Goal: Information Seeking & Learning: Learn about a topic

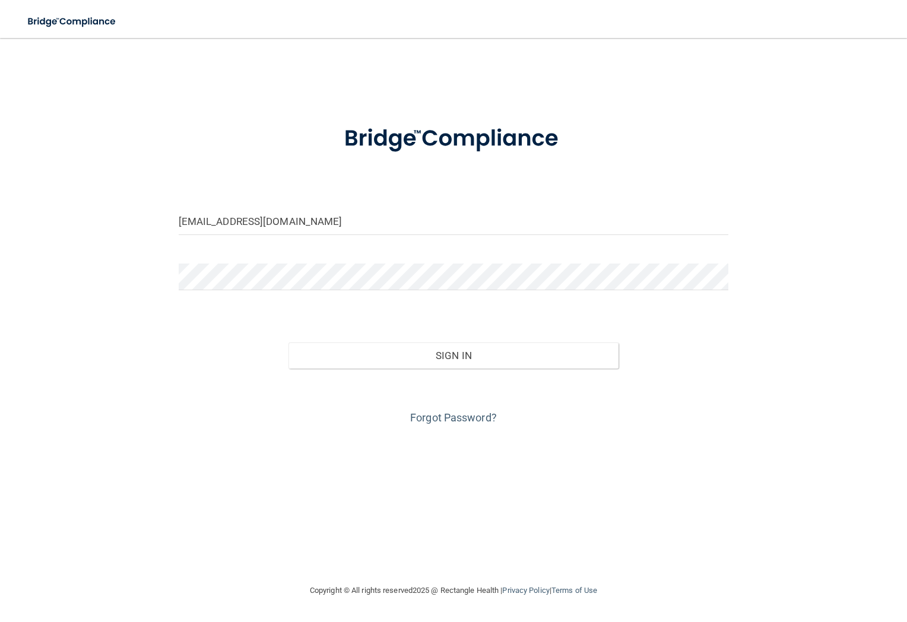
type input "[EMAIL_ADDRESS][DOMAIN_NAME]"
click at [453, 354] on button "Sign In" at bounding box center [454, 356] width 330 height 26
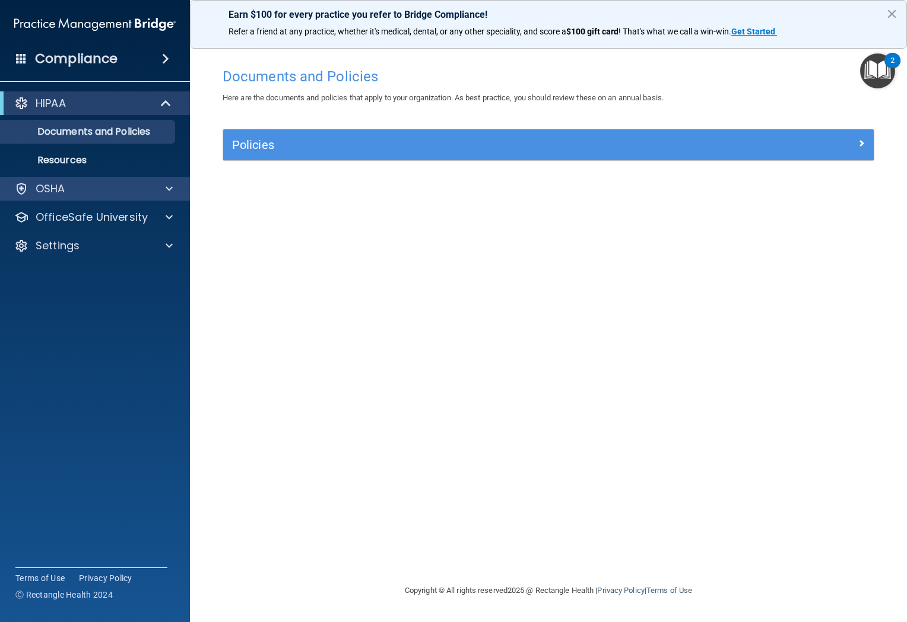
click at [163, 189] on div at bounding box center [168, 189] width 30 height 14
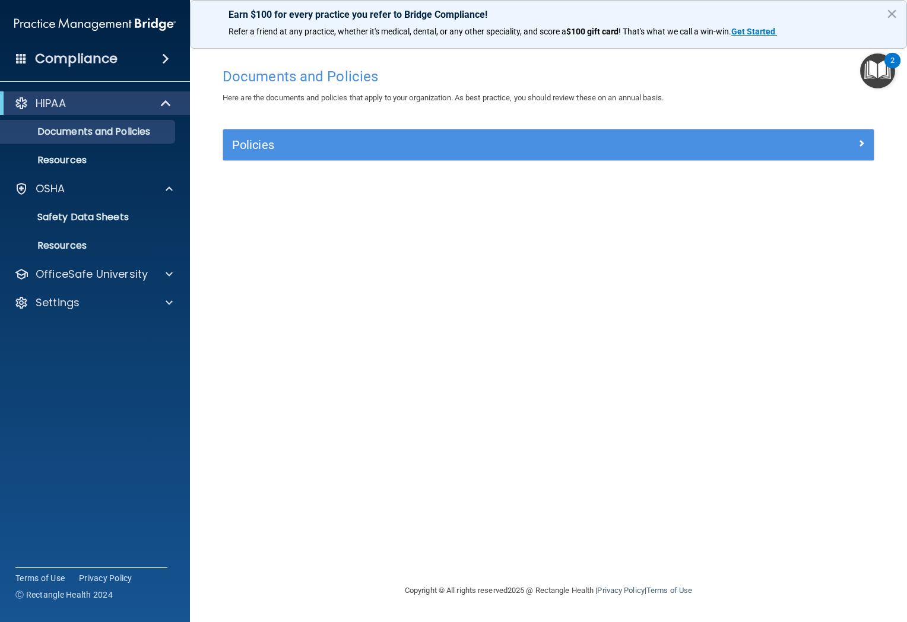
click at [180, 103] on div at bounding box center [166, 103] width 29 height 14
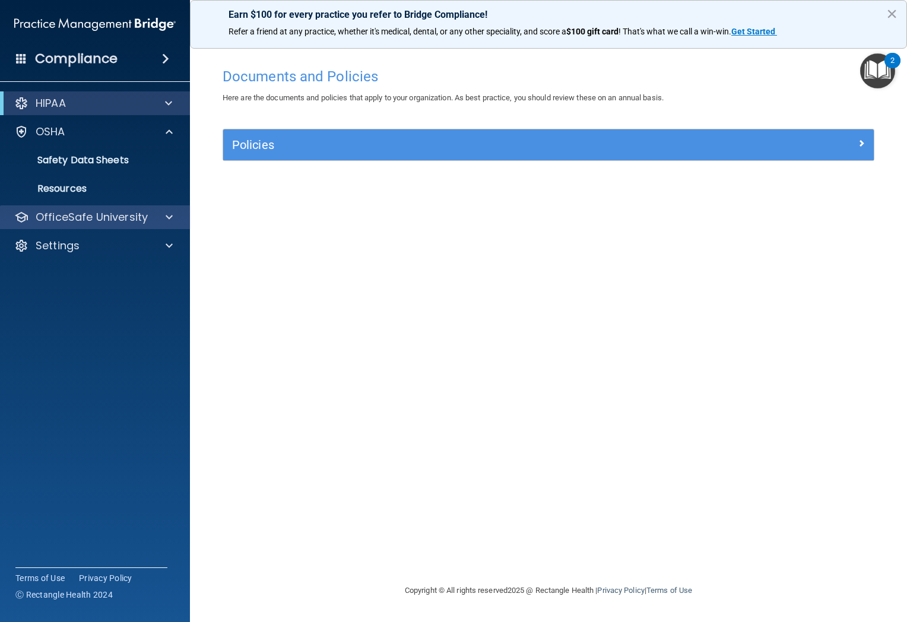
click at [162, 221] on div at bounding box center [168, 217] width 30 height 14
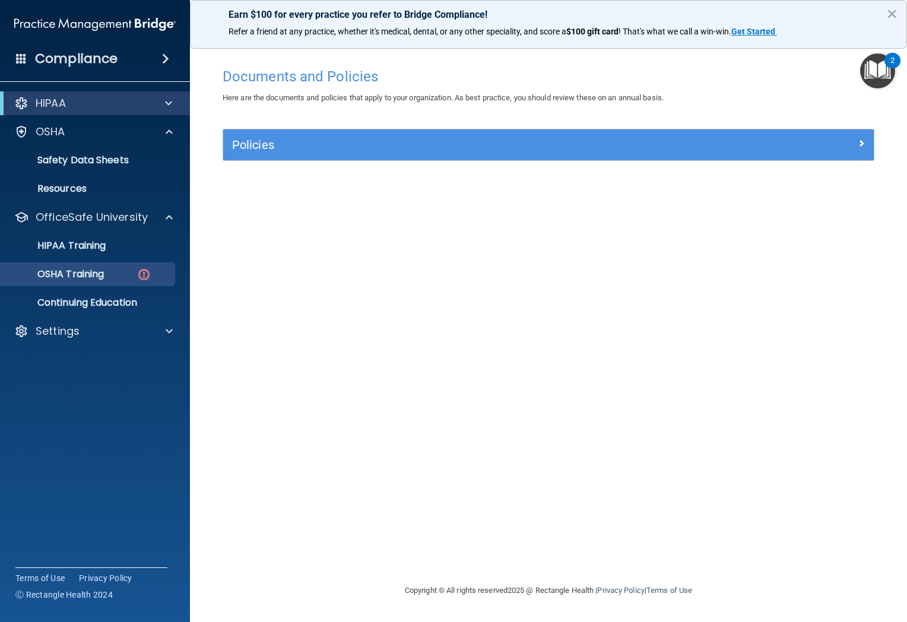
click at [104, 278] on p "OSHA Training" at bounding box center [56, 274] width 96 height 12
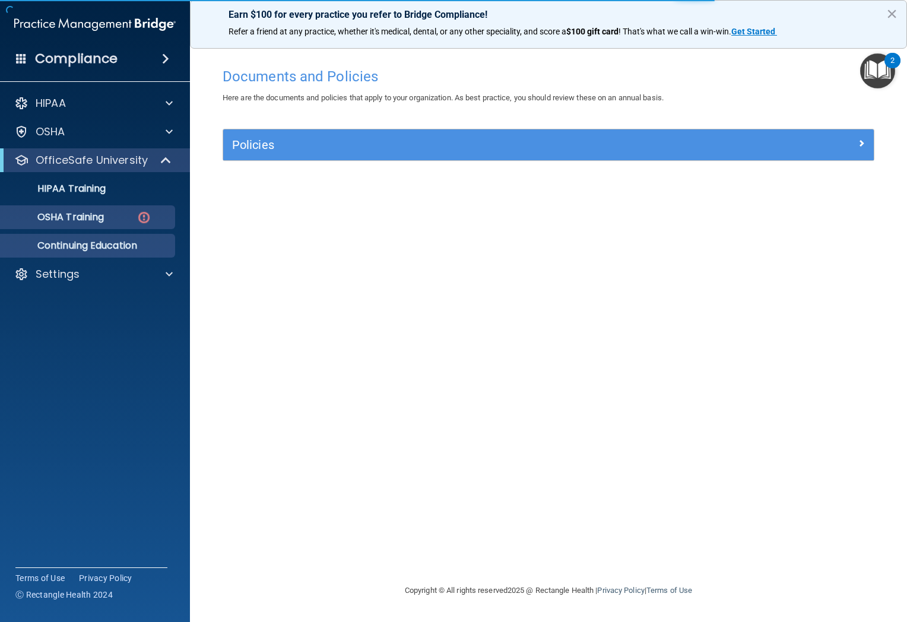
click at [116, 249] on p "Continuing Education" at bounding box center [89, 246] width 162 height 12
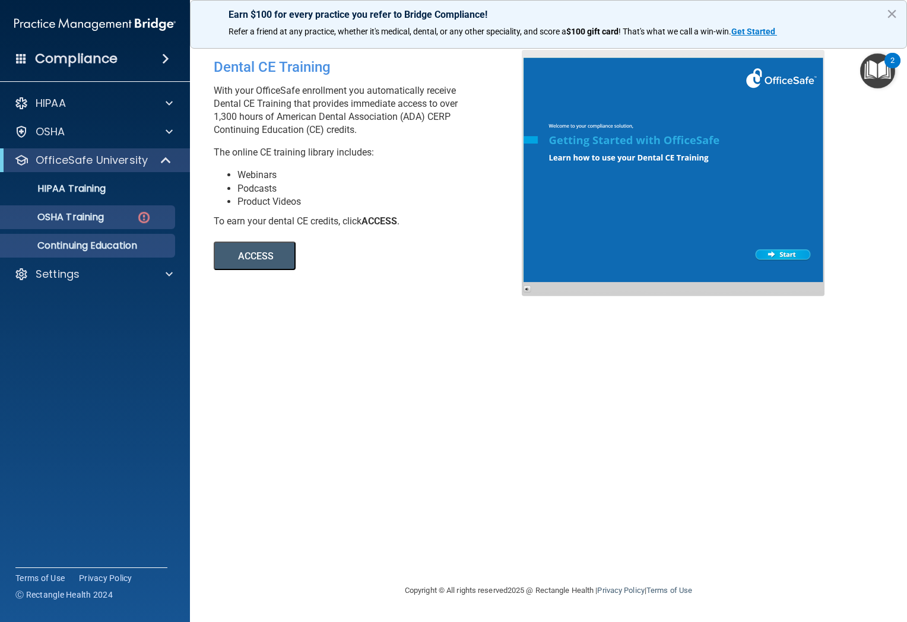
click at [90, 218] on p "OSHA Training" at bounding box center [56, 217] width 96 height 12
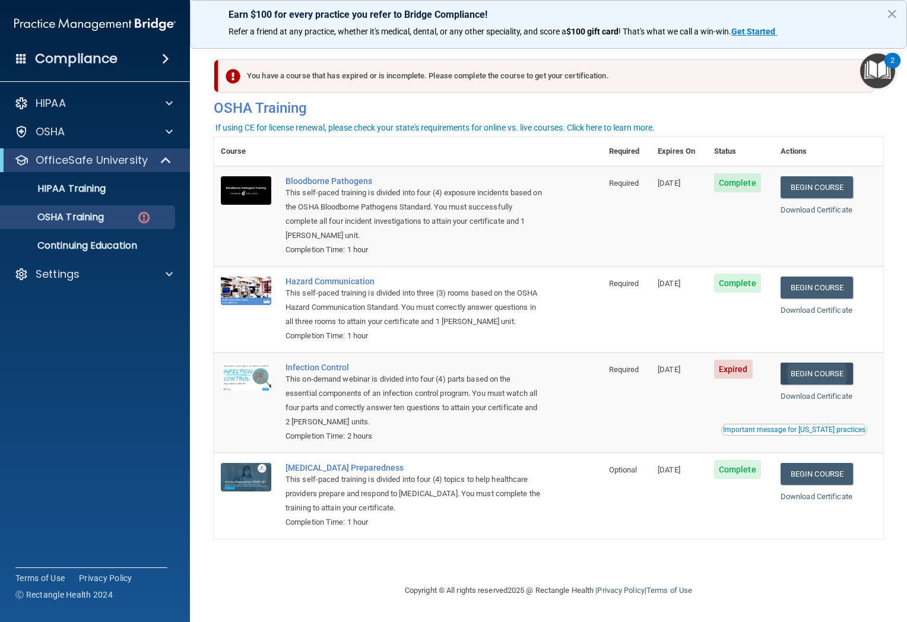
click at [806, 368] on link "Begin Course" at bounding box center [817, 374] width 72 height 22
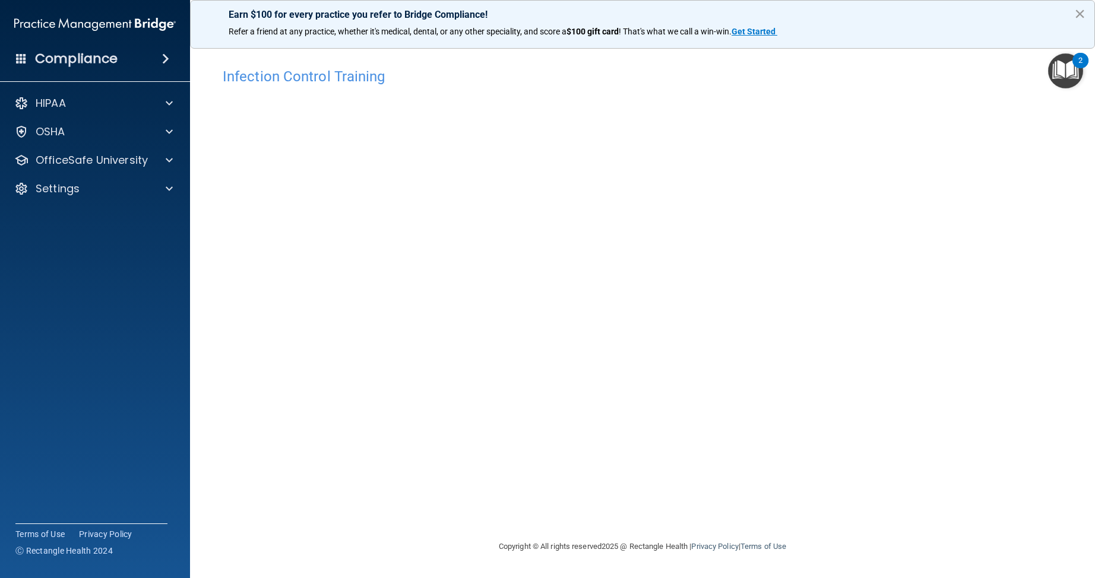
click at [907, 15] on button "×" at bounding box center [1079, 13] width 11 height 19
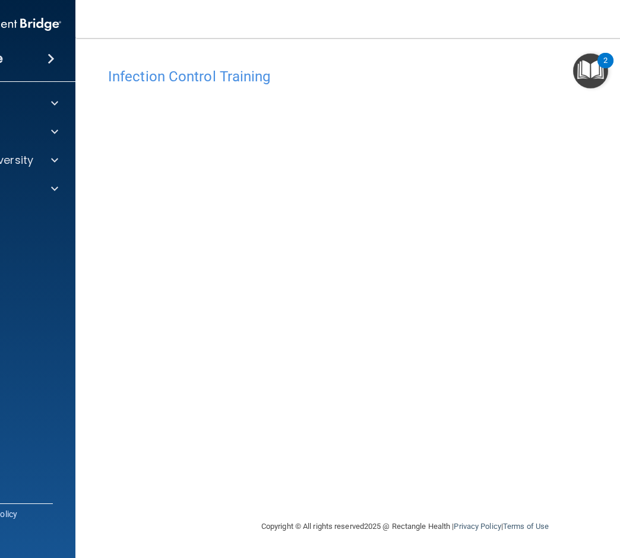
click at [454, 24] on nav "Toggle navigation [PERSON_NAME] [EMAIL_ADDRESS][DOMAIN_NAME] Manage My Enterpri…" at bounding box center [404, 19] width 659 height 38
